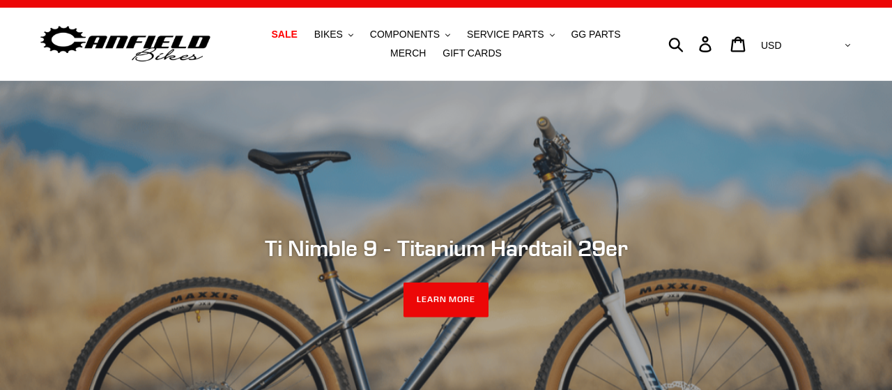
scroll to position [43, 0]
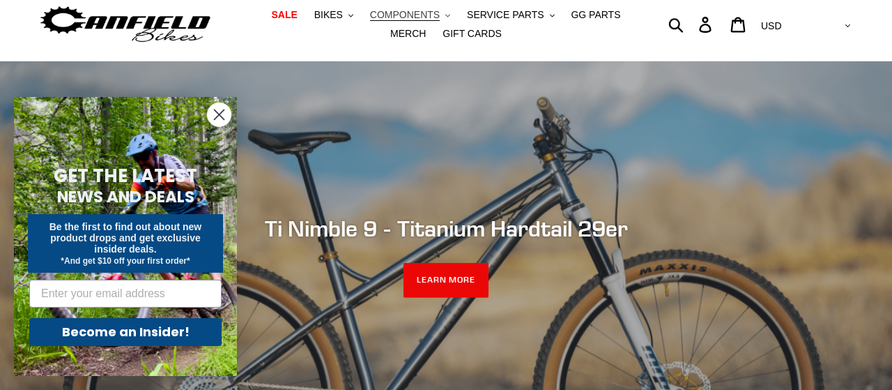
click at [406, 17] on span "COMPONENTS" at bounding box center [405, 15] width 70 height 12
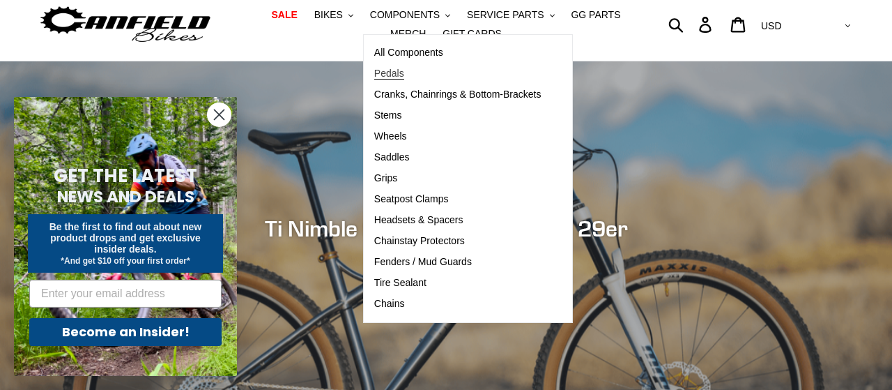
click at [374, 75] on span "Pedals" at bounding box center [389, 74] width 30 height 12
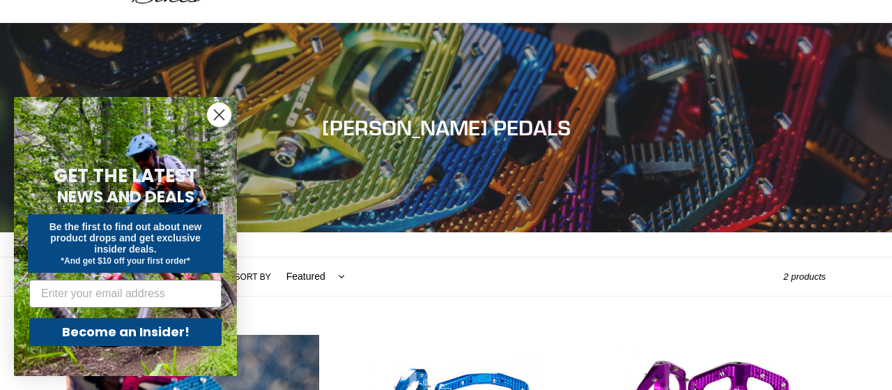
scroll to position [96, 0]
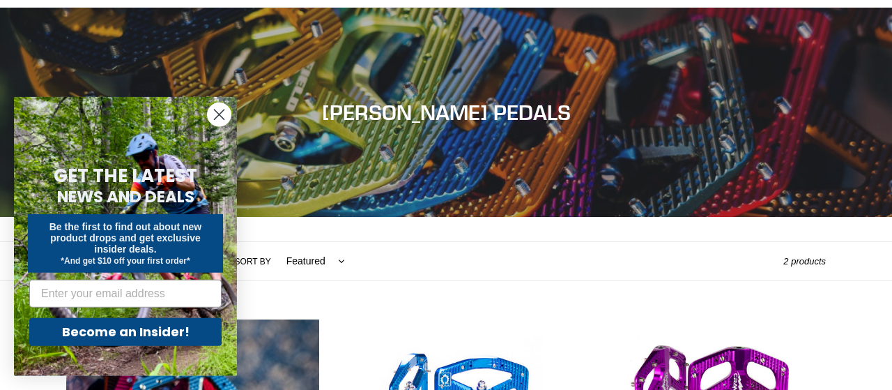
click at [218, 113] on icon "Close dialog" at bounding box center [220, 115] width 10 height 10
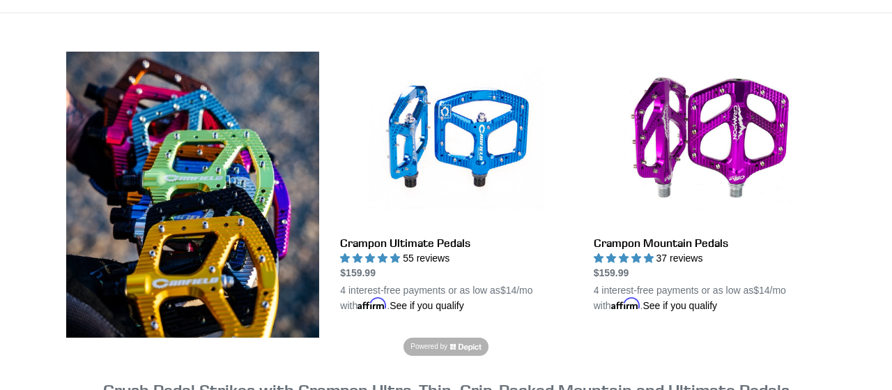
scroll to position [376, 0]
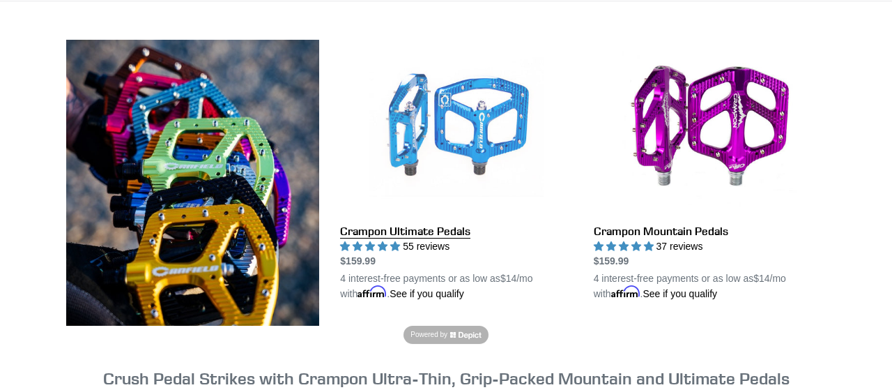
click at [411, 231] on link "Crampon Ultimate Pedals" at bounding box center [456, 170] width 232 height 261
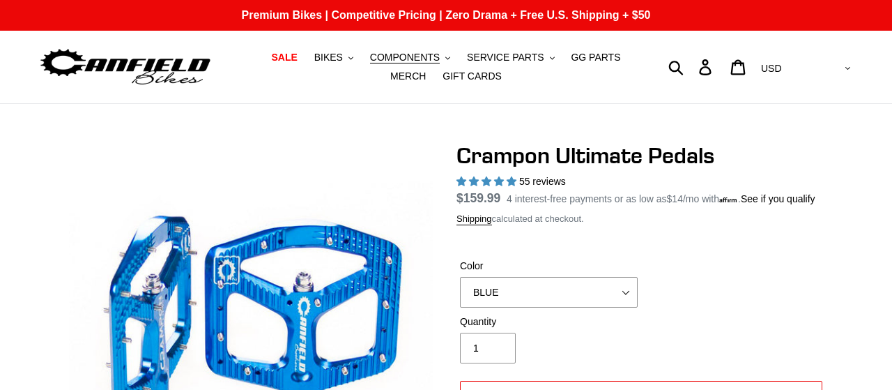
select select "highest-rating"
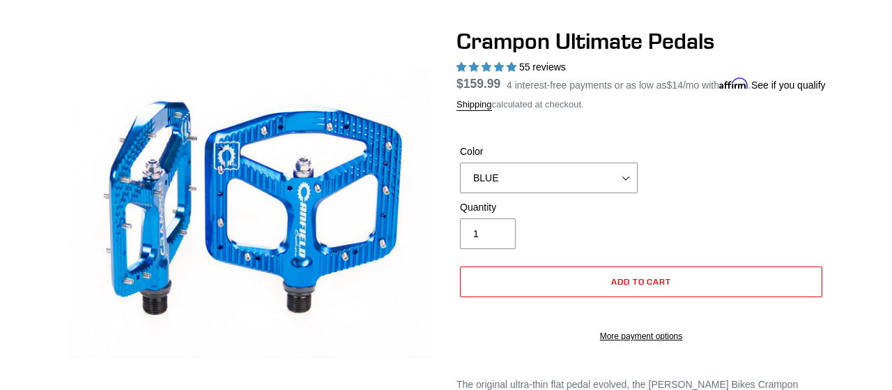
scroll to position [121, 0]
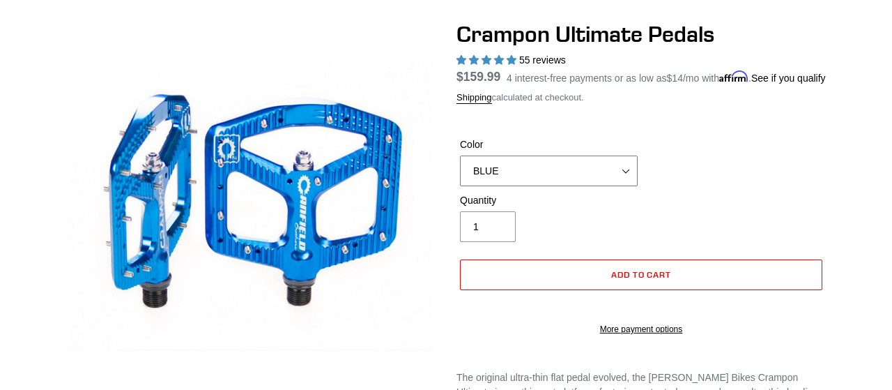
click at [460, 155] on select "BLUE RED PURPLE STEALTH BRONZE GREY TURQUOISE BLACK POLISHED BAJA GOLD PNW GREE…" at bounding box center [549, 170] width 178 height 31
click option "BRONZE" at bounding box center [0, 0] width 0 height 0
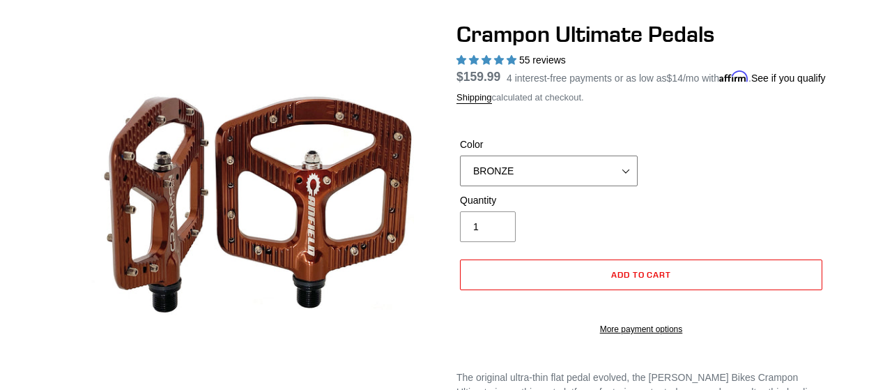
click at [460, 155] on select "BLUE RED PURPLE STEALTH BRONZE GREY TURQUOISE BLACK POLISHED BAJA GOLD PNW GREE…" at bounding box center [549, 170] width 178 height 31
select select "ORANGE"
click option "ORANGE" at bounding box center [0, 0] width 0 height 0
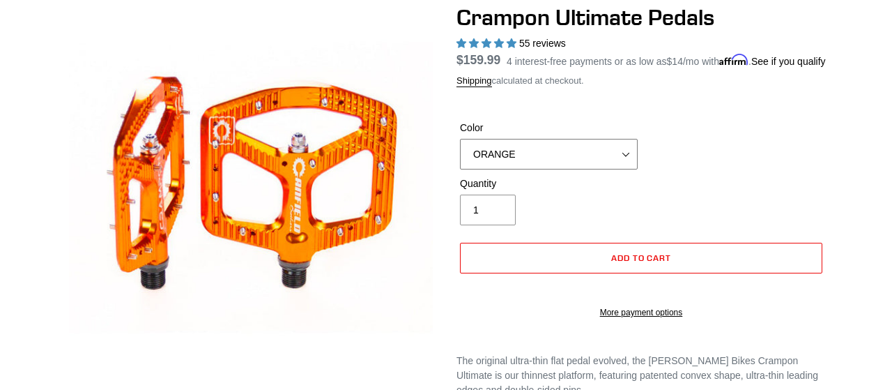
scroll to position [145, 0]
